Goal: Information Seeking & Learning: Learn about a topic

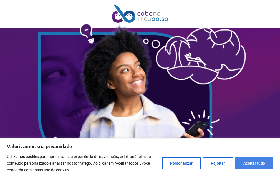
click at [258, 166] on button "Aceitar tudo" at bounding box center [254, 163] width 38 height 12
checkbox input "true"
click at [258, 165] on img at bounding box center [130, 111] width 280 height 187
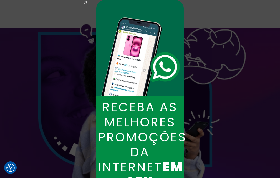
click at [85, 2] on icon "Close" at bounding box center [85, 2] width 4 height 4
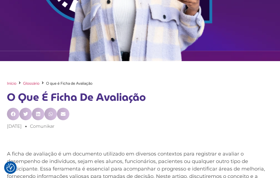
scroll to position [194, 0]
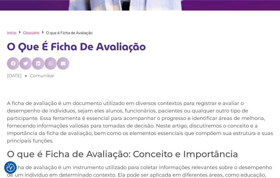
click at [9, 46] on h1 "O que é Ficha de Avaliação" at bounding box center [140, 47] width 266 height 16
drag, startPoint x: 9, startPoint y: 46, endPoint x: 14, endPoint y: 47, distance: 5.6
click at [10, 46] on h1 "O que é Ficha de Avaliação" at bounding box center [140, 47] width 266 height 16
drag, startPoint x: 30, startPoint y: 48, endPoint x: 44, endPoint y: 49, distance: 13.3
click at [44, 49] on h1 "O que é Ficha de Avaliação" at bounding box center [140, 47] width 266 height 16
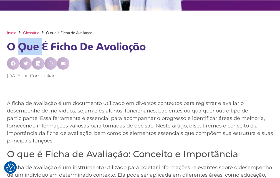
click at [45, 49] on h1 "O que é Ficha de Avaliação" at bounding box center [140, 47] width 266 height 16
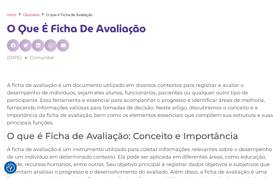
scroll to position [222, 0]
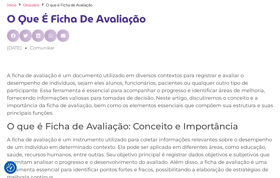
click at [7, 75] on p "A ficha de avaliação é um documento utilizado em diversos contextos para regist…" at bounding box center [140, 94] width 266 height 45
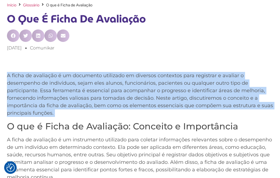
drag, startPoint x: 8, startPoint y: 76, endPoint x: 58, endPoint y: 115, distance: 64.0
click at [58, 115] on p "A ficha de avaliação é um documento utilizado em diversos contextos para regist…" at bounding box center [140, 94] width 266 height 45
copy p "A ficha de avaliação é um documento utilizado em diversos contextos para regist…"
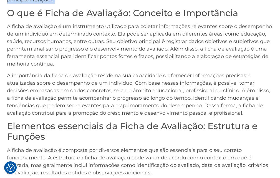
scroll to position [333, 0]
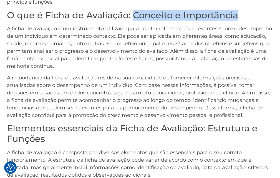
drag, startPoint x: 133, startPoint y: 14, endPoint x: 260, endPoint y: 21, distance: 127.1
click at [260, 21] on h2 "O que é Ficha de Avaliação: Conceito e Importância" at bounding box center [140, 15] width 266 height 11
copy h2 "Conceito e Importância"
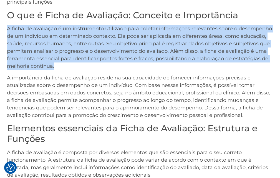
drag, startPoint x: 7, startPoint y: 27, endPoint x: 61, endPoint y: 68, distance: 67.7
copy p "A ficha de avaliação é um instrumento utilizado para coletar informações releva…"
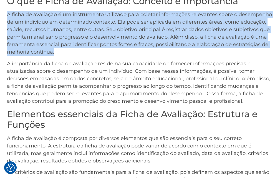
scroll to position [360, 0]
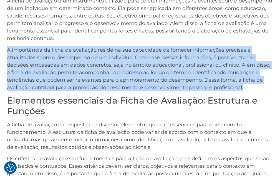
drag, startPoint x: 8, startPoint y: 51, endPoint x: 247, endPoint y: 84, distance: 241.4
click at [247, 84] on p "A importância da ficha de avaliação reside na sua capacidade de fornecer inform…" at bounding box center [140, 68] width 266 height 45
copy p "A importância da ficha de avaliação reside na sua capacidade de fornecer inform…"
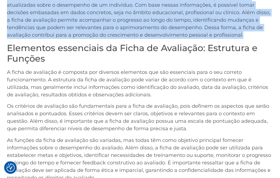
scroll to position [416, 0]
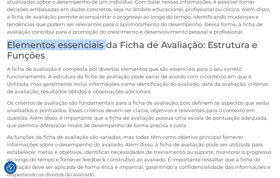
drag, startPoint x: 9, startPoint y: 45, endPoint x: 106, endPoint y: 50, distance: 97.2
click at [106, 50] on h2 "Elementos essenciais da Ficha de Avaliação: Estrutura e Funções" at bounding box center [140, 50] width 266 height 21
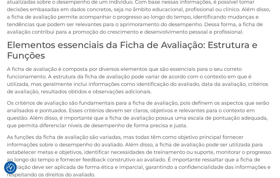
click at [145, 54] on h2 "Elementos essenciais da Ficha de Avaliação: Estrutura e Funções" at bounding box center [140, 50] width 266 height 21
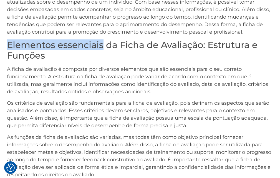
drag, startPoint x: 7, startPoint y: 43, endPoint x: 103, endPoint y: 47, distance: 96.3
click at [103, 47] on h2 "Elementos essenciais da Ficha de Avaliação: Estrutura e Funções" at bounding box center [140, 50] width 266 height 21
copy h2 "Elementos essenciais"
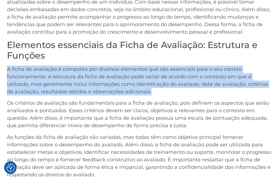
drag, startPoint x: 8, startPoint y: 70, endPoint x: 161, endPoint y: 93, distance: 154.2
click at [161, 93] on p "A ficha de avaliação é composta por diversos elementos que são essenciais para …" at bounding box center [140, 80] width 266 height 30
copy p "A ficha de avaliação é composta por diversos elementos que são essenciais para …"
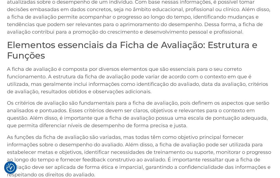
click at [6, 103] on div "A ficha de avaliação é um documento utilizado em diversos contextos para regist…" at bounding box center [140, 118] width 280 height 478
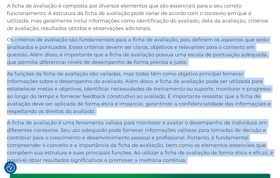
scroll to position [498, 0]
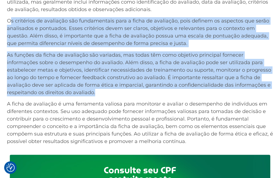
drag, startPoint x: 9, startPoint y: 102, endPoint x: 104, endPoint y: 93, distance: 94.9
copy div "s critérios de avaliação são fundamentais para a ficha de avaliação, pois defin…"
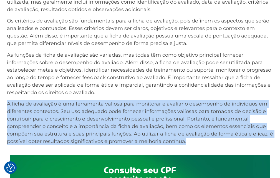
drag, startPoint x: 8, startPoint y: 104, endPoint x: 193, endPoint y: 144, distance: 189.2
click at [193, 144] on p "A ficha de avaliação é uma ferramenta valiosa para monitorar e avaliar o desemp…" at bounding box center [140, 122] width 266 height 45
copy p "A ficha de avaliação é uma ferramenta valiosa para monitorar e avaliar o desemp…"
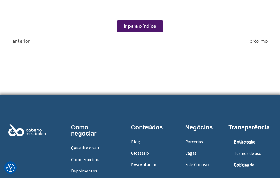
scroll to position [903, 0]
